Goal: Task Accomplishment & Management: Complete application form

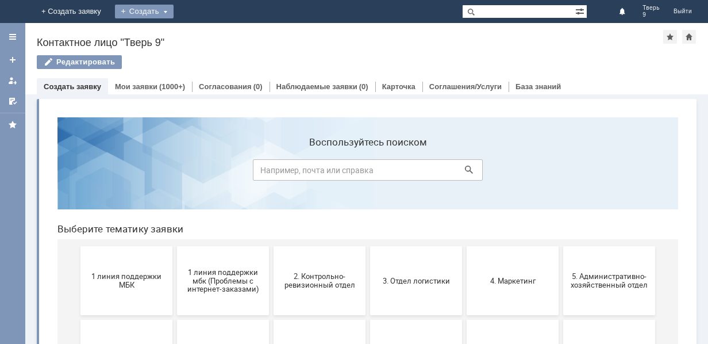
click at [173, 10] on div "Создать" at bounding box center [144, 12] width 59 height 14
click at [204, 35] on link "Заявка" at bounding box center [160, 35] width 87 height 14
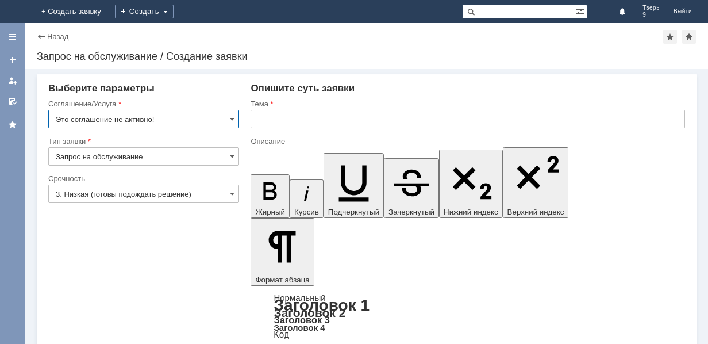
click at [160, 113] on input "Это соглашение не активно!" at bounding box center [143, 119] width 191 height 18
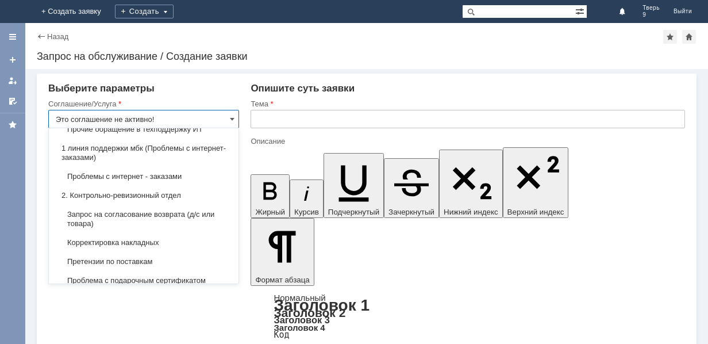
scroll to position [172, 0]
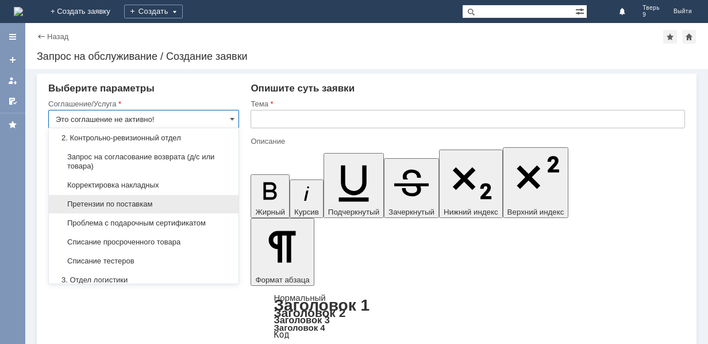
click at [144, 202] on span "Претензии по поставкам" at bounding box center [144, 203] width 176 height 9
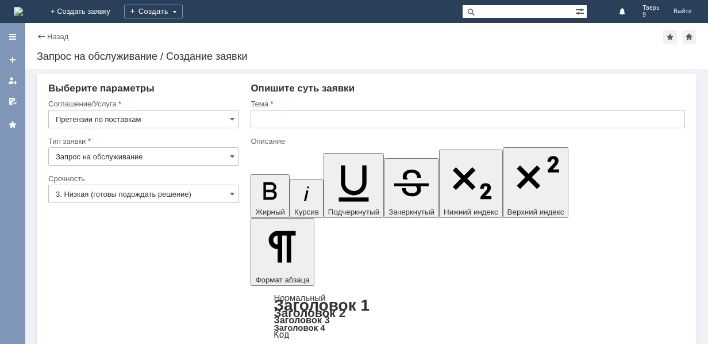
type input "Претензии по поставкам"
click at [141, 197] on input "3. Низкая (готовы подождать решение)" at bounding box center [143, 193] width 191 height 18
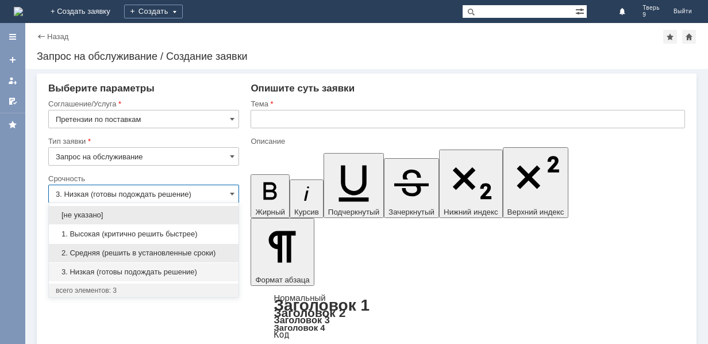
click at [145, 249] on span "2. Средняя (решить в установленные сроки)" at bounding box center [144, 252] width 176 height 9
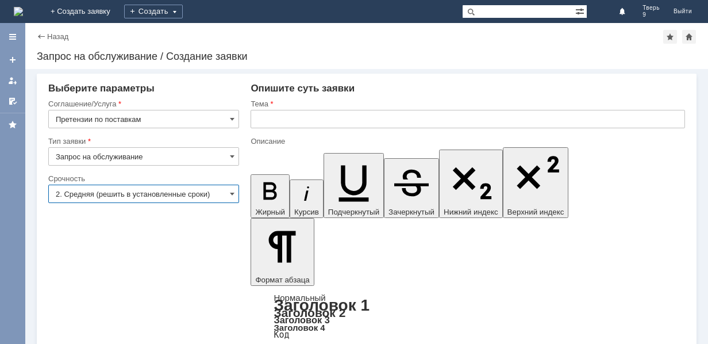
type input "2. Средняя (решить в установленные сроки)"
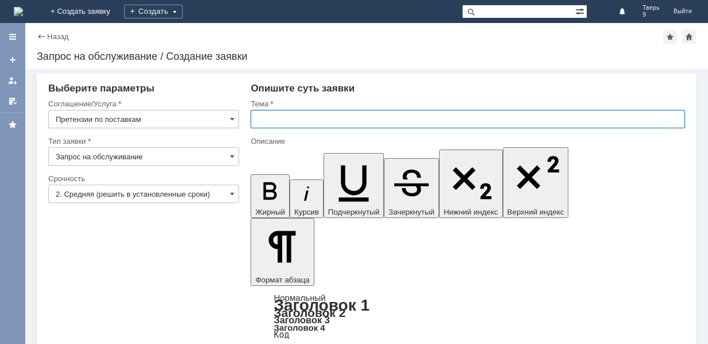
click at [345, 117] on input "text" at bounding box center [467, 119] width 434 height 18
type input "Акт расхождений"
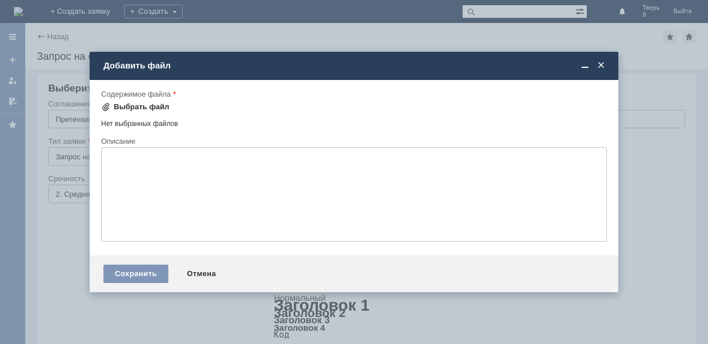
click at [134, 107] on div "Выбрать файл" at bounding box center [142, 106] width 56 height 9
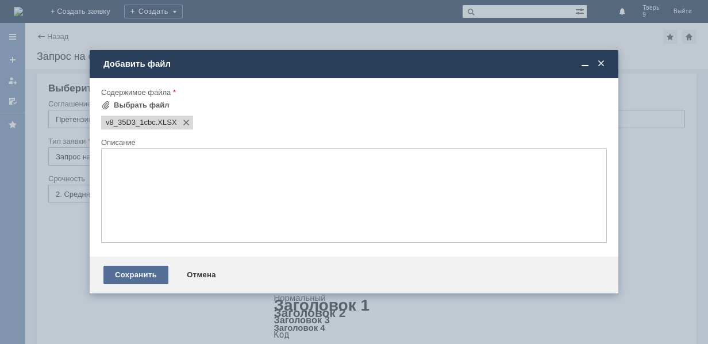
click at [138, 273] on div "Сохранить" at bounding box center [135, 274] width 65 height 18
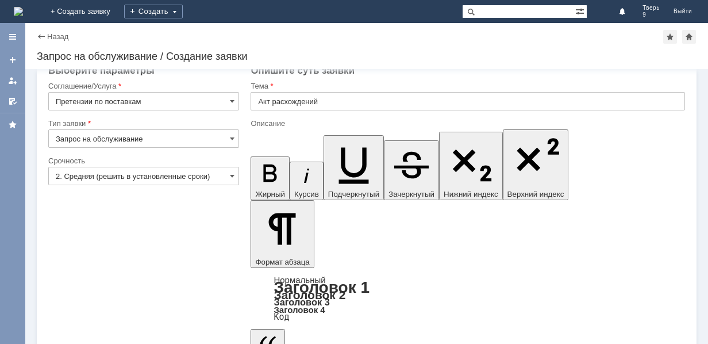
scroll to position [35, 0]
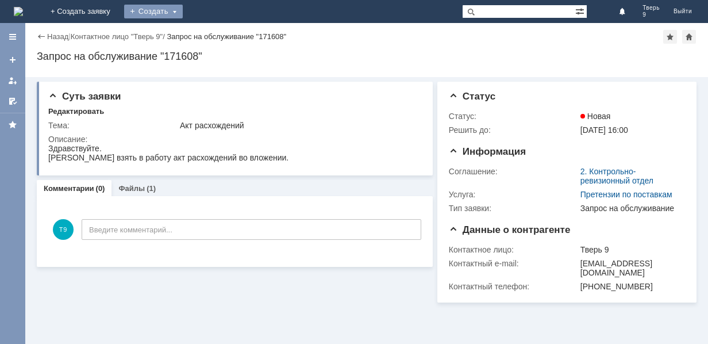
click at [183, 10] on div "Создать" at bounding box center [153, 12] width 59 height 14
click at [23, 7] on img at bounding box center [18, 11] width 9 height 9
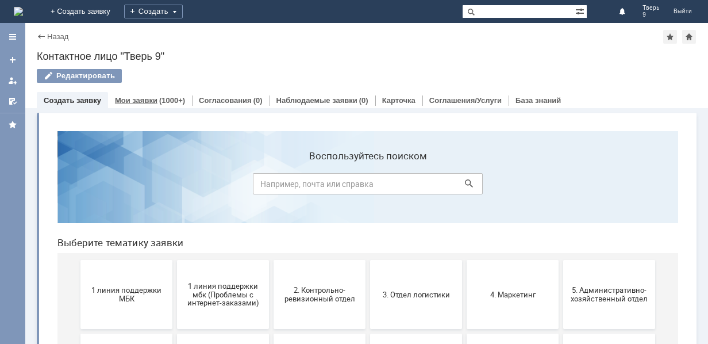
click at [150, 99] on link "Мои заявки" at bounding box center [136, 100] width 43 height 9
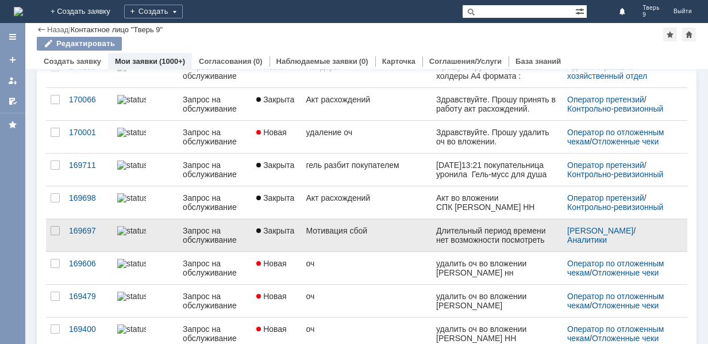
click at [402, 233] on div "Мотивация сбой" at bounding box center [366, 230] width 121 height 9
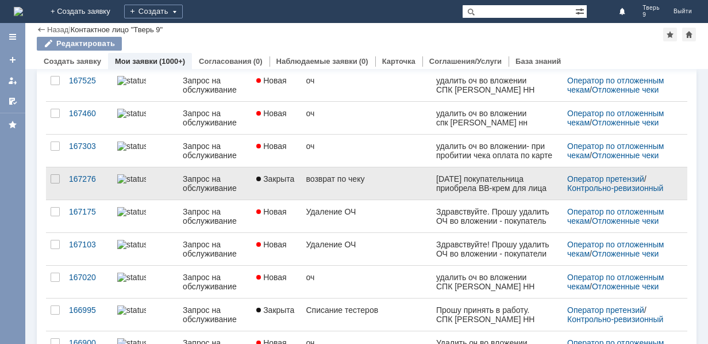
click at [397, 184] on link "возврат по чеку" at bounding box center [366, 183] width 130 height 32
